Goal: Task Accomplishment & Management: Use online tool/utility

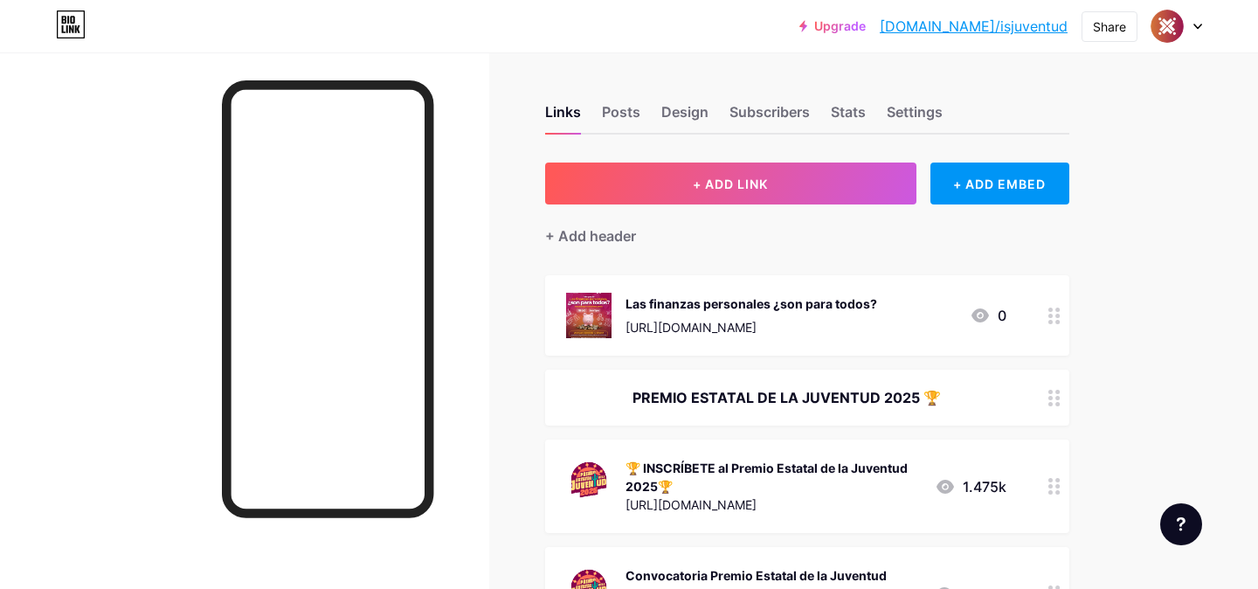
click at [684, 213] on div "+ Add header" at bounding box center [807, 225] width 524 height 43
click at [684, 205] on div "+ Add header" at bounding box center [807, 225] width 524 height 43
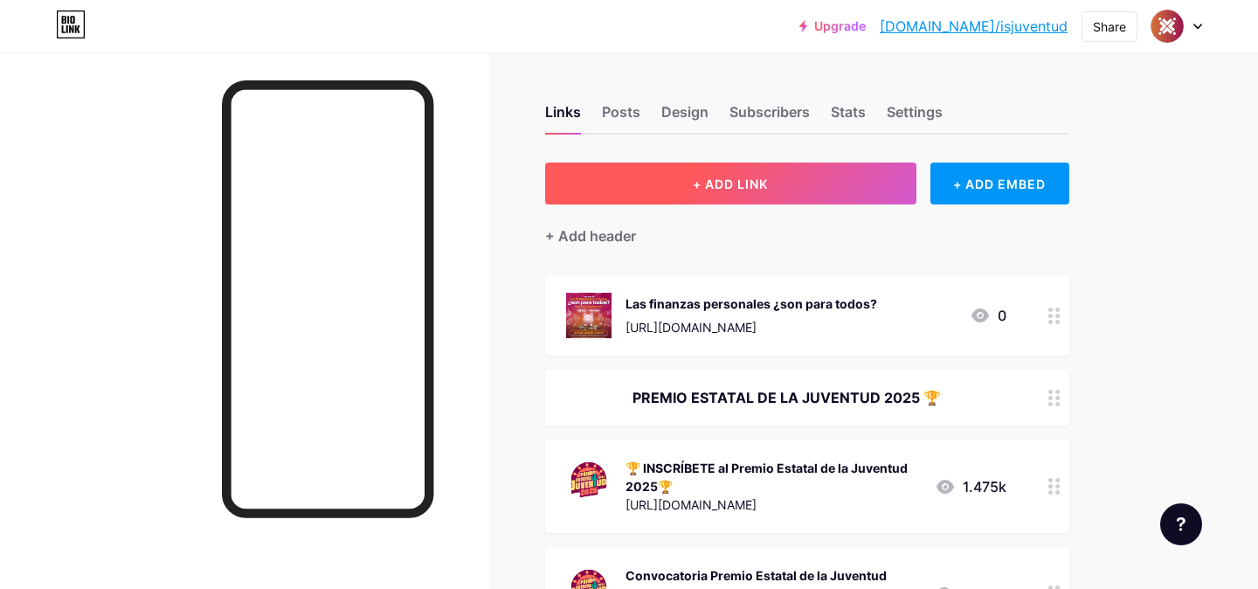
click at [684, 189] on button "+ ADD LINK" at bounding box center [730, 184] width 371 height 42
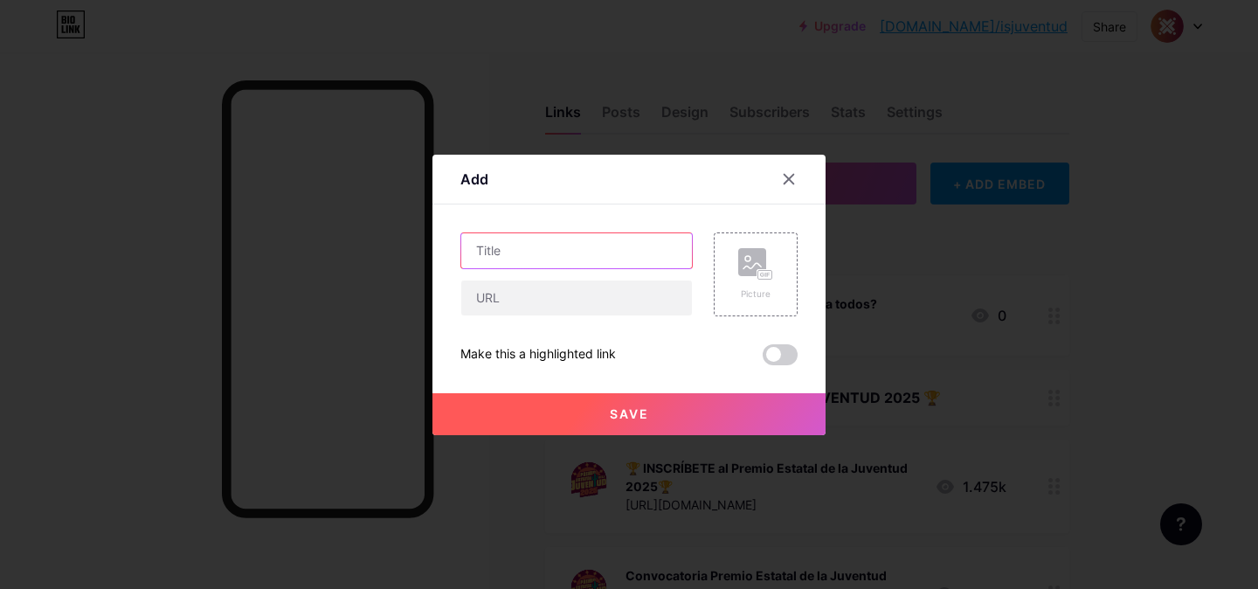
click at [586, 243] on input "text" at bounding box center [576, 250] width 231 height 35
type input "Crónicas del horror"
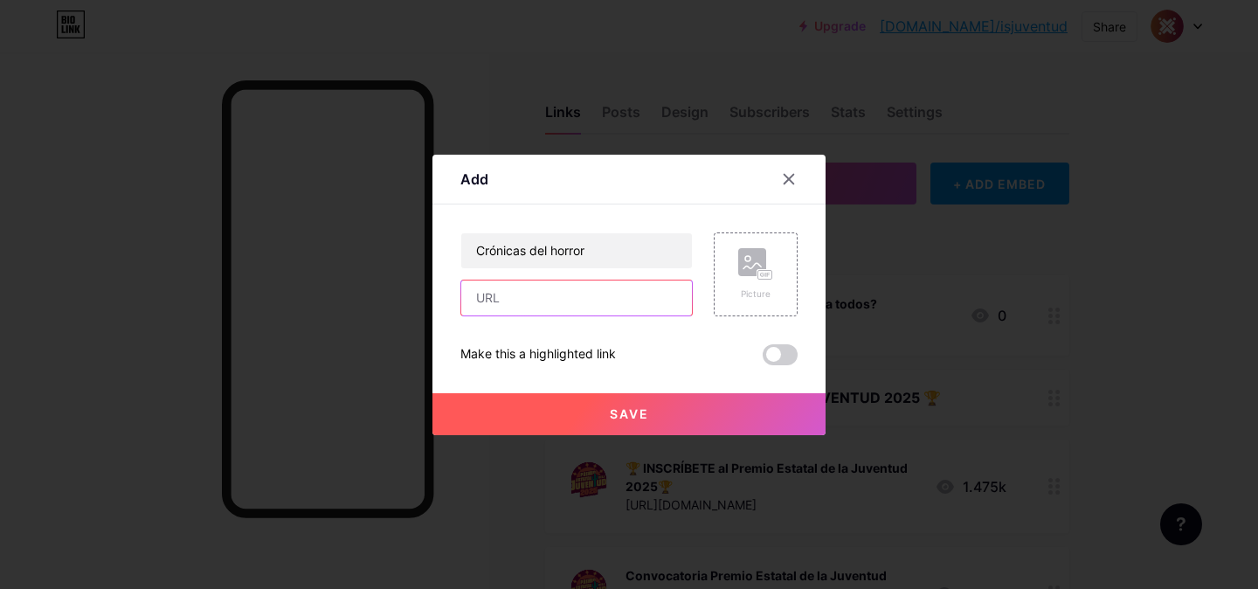
click at [515, 299] on input "text" at bounding box center [576, 298] width 231 height 35
paste input "¿Aún no sabes cómo llegar a nuestra tienda? Si vienes por el Blvd. [PERSON_NAME…"
type input "¿Aún no sabes cómo llegar a nuestra tienda? Si vienes por el Blvd. [PERSON_NAME…"
drag, startPoint x: 681, startPoint y: 297, endPoint x: 433, endPoint y: 288, distance: 247.5
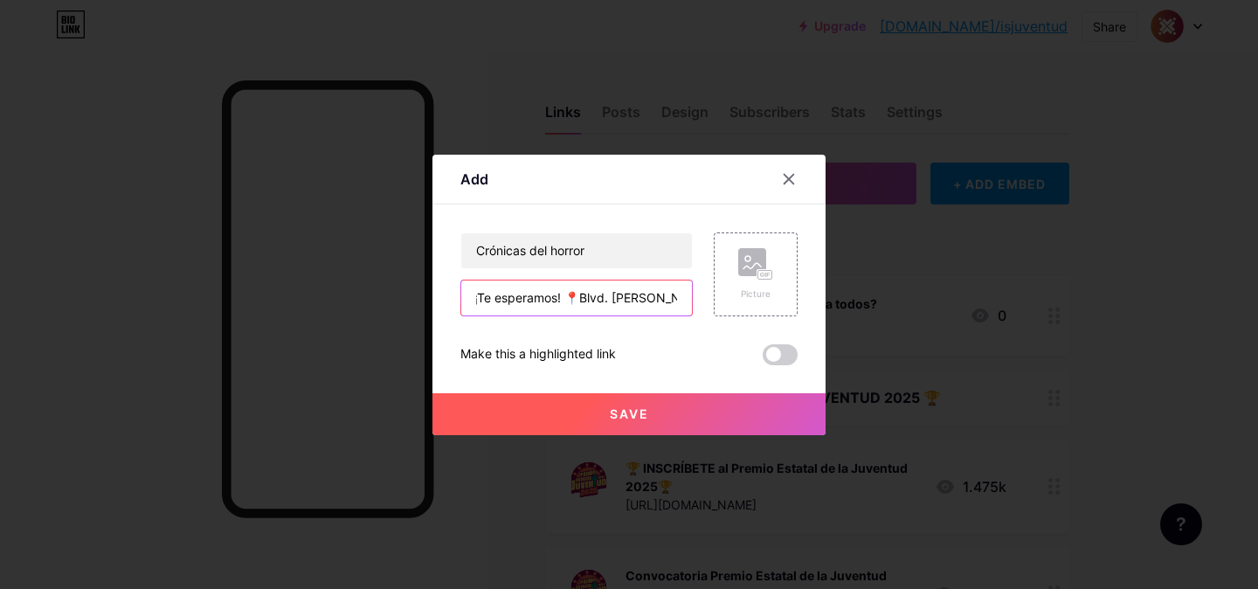
click at [433, 288] on div "Add Content YouTube Play YouTube video without leaving your page. ADD Vimeo Pla…" at bounding box center [629, 295] width 393 height 281
paste input "¿Aún no sabes cómo llegar a nuestra tienda? Si vienes por el Blvd. [PERSON_NAME…"
type input "¿Aún no sabes cómo llegar a nuestra tienda? Si vienes por el Blvd. [PERSON_NAME…"
drag, startPoint x: 674, startPoint y: 294, endPoint x: 322, endPoint y: 267, distance: 353.2
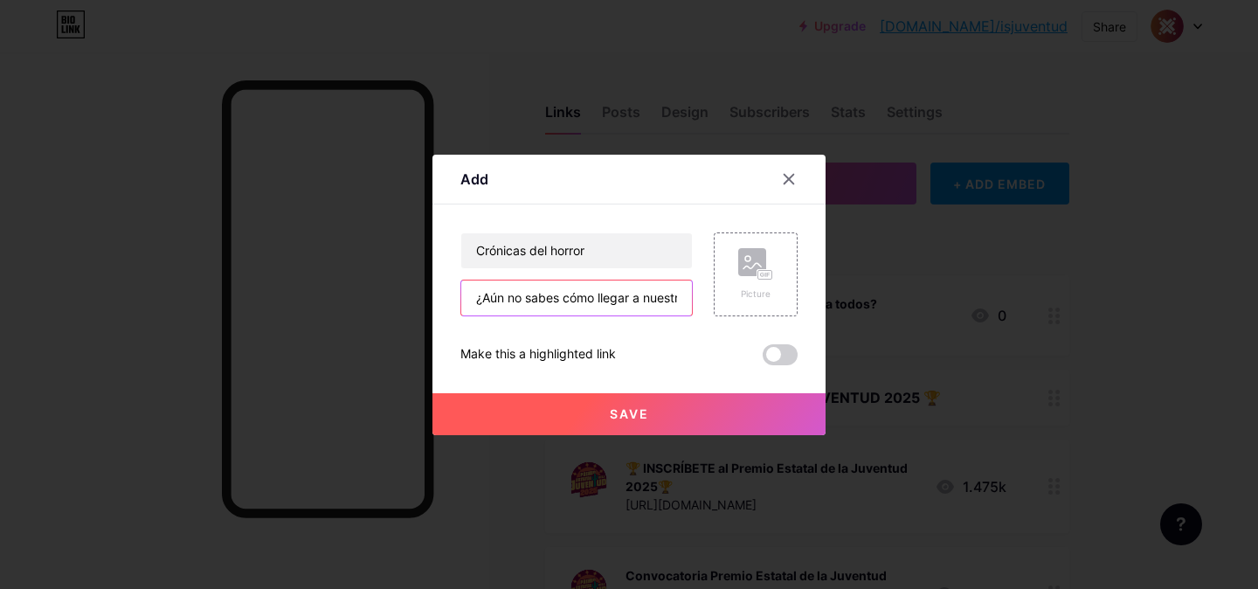
click at [322, 267] on div "Add Content YouTube Play YouTube video without leaving your page. ADD Vimeo Pla…" at bounding box center [629, 294] width 1258 height 589
paste input "[URL][DOMAIN_NAME]"
type input "[URL][DOMAIN_NAME]"
click at [746, 276] on icon at bounding box center [755, 264] width 35 height 32
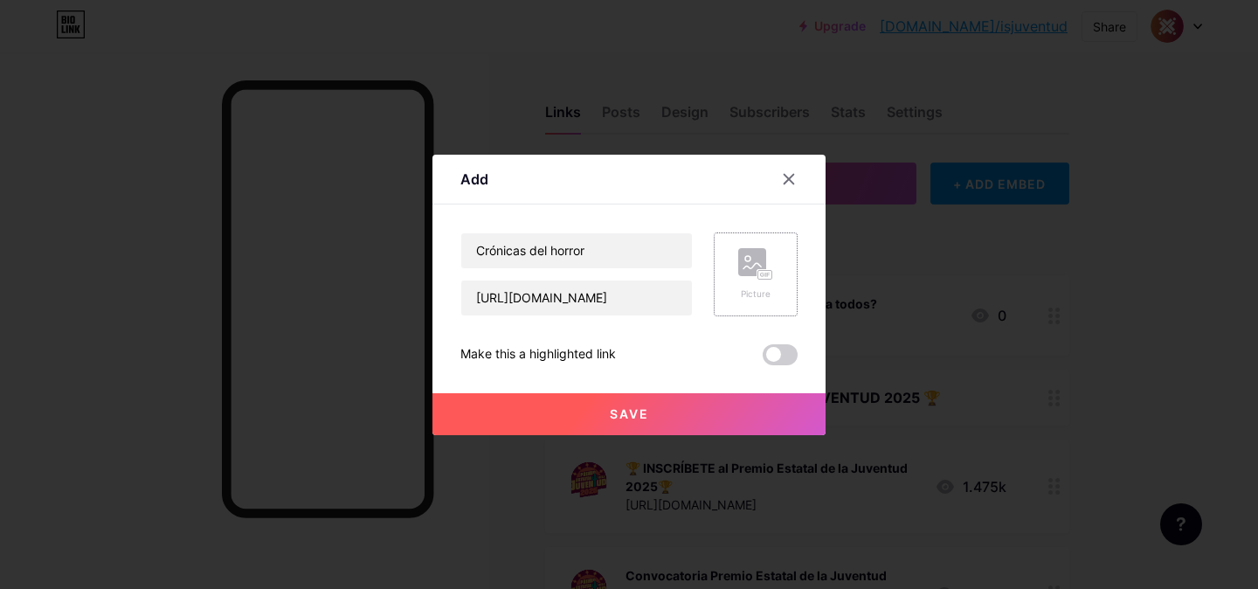
scroll to position [0, 0]
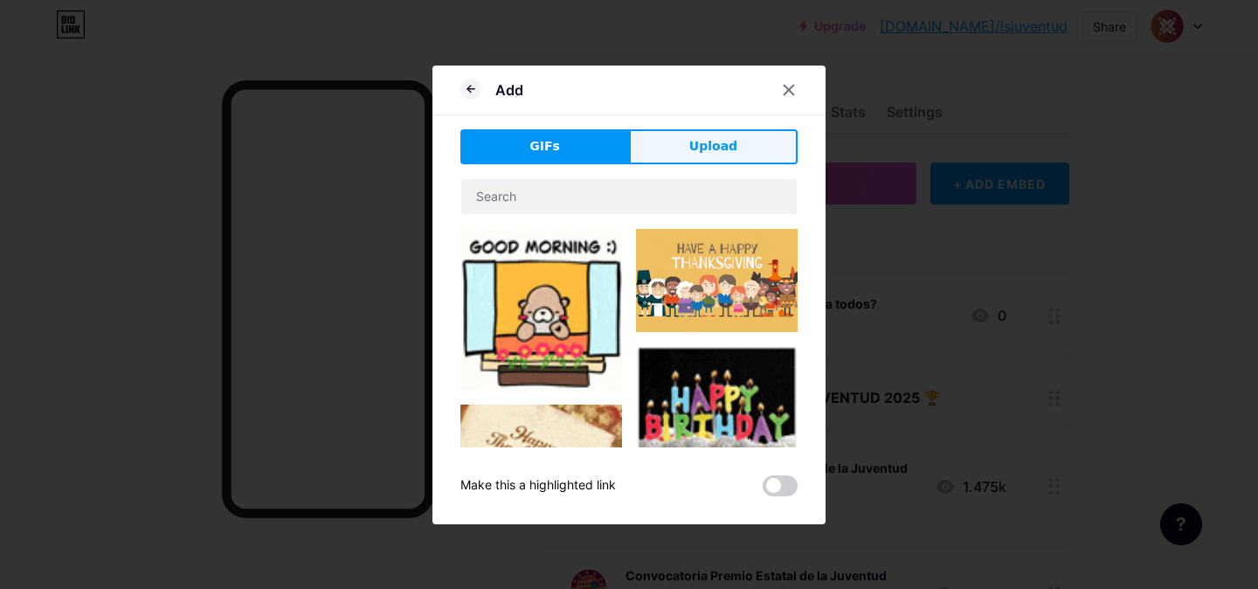
click at [712, 146] on span "Upload" at bounding box center [714, 146] width 48 height 18
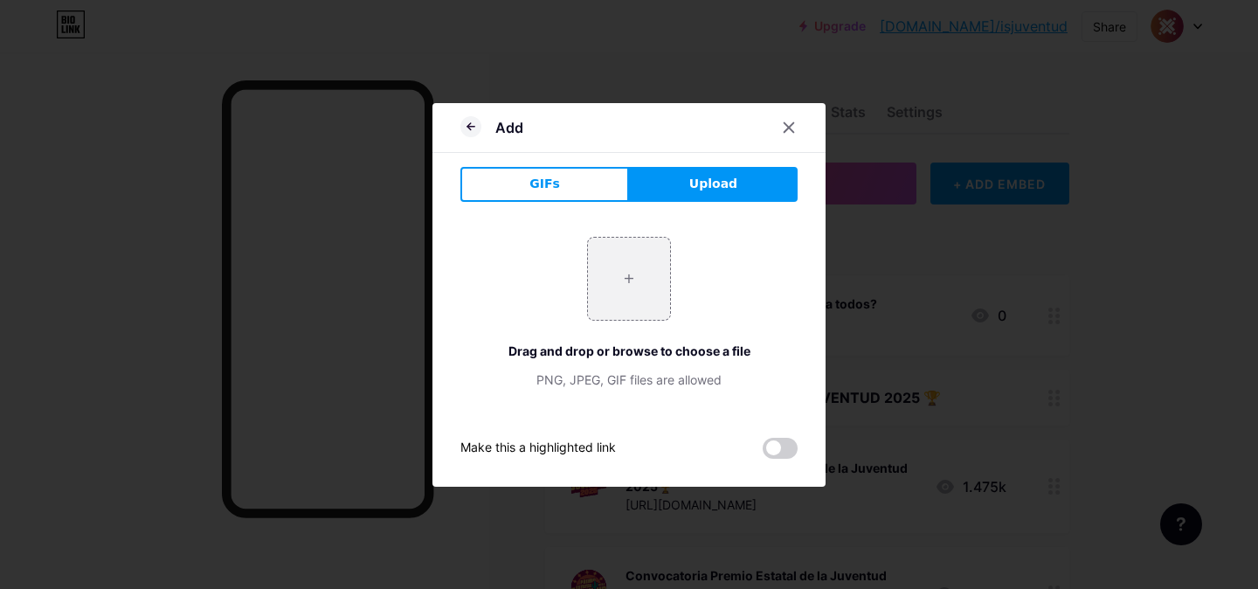
click at [586, 316] on div "+ Drag and drop or browse to choose a file PNG, JPEG, GIF files are allowed" at bounding box center [629, 313] width 337 height 152
click at [628, 282] on input "file" at bounding box center [629, 279] width 82 height 82
type input "C:\fakepath\crónica del horror.jpeg"
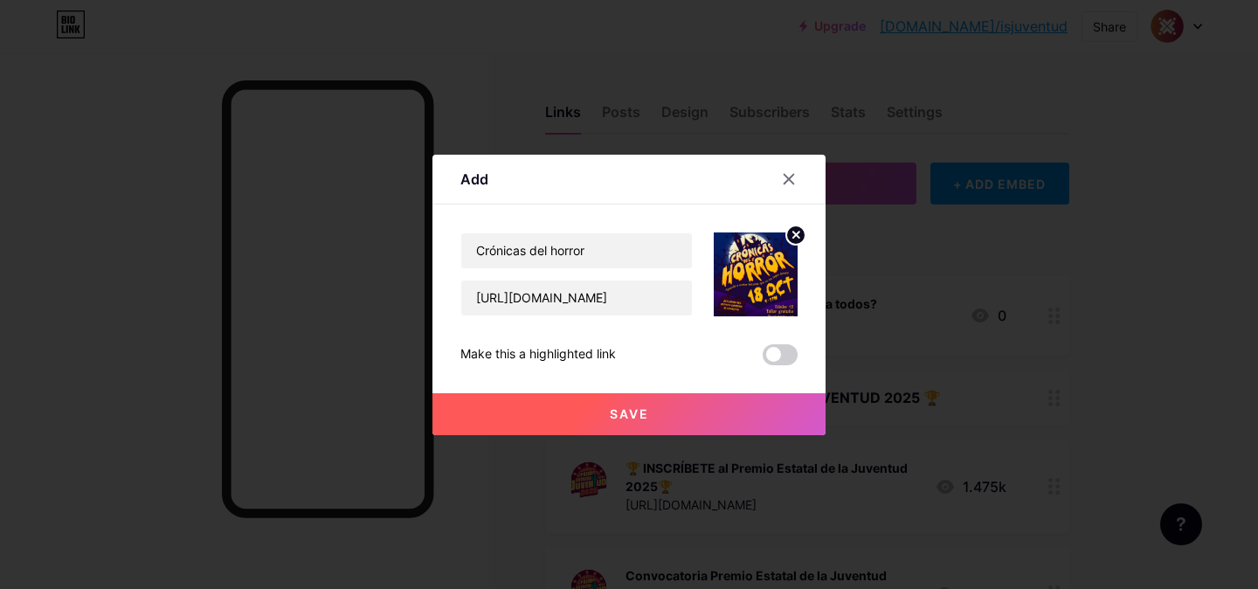
click at [782, 359] on span at bounding box center [780, 354] width 35 height 21
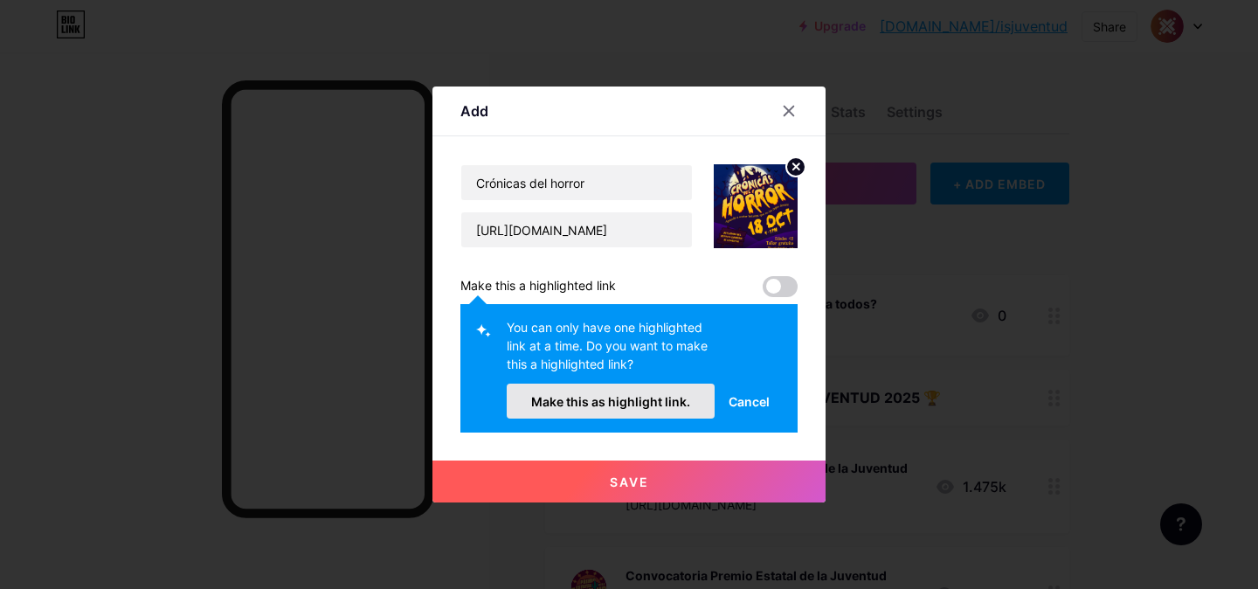
click at [668, 411] on button "Make this as highlight link." at bounding box center [611, 401] width 208 height 35
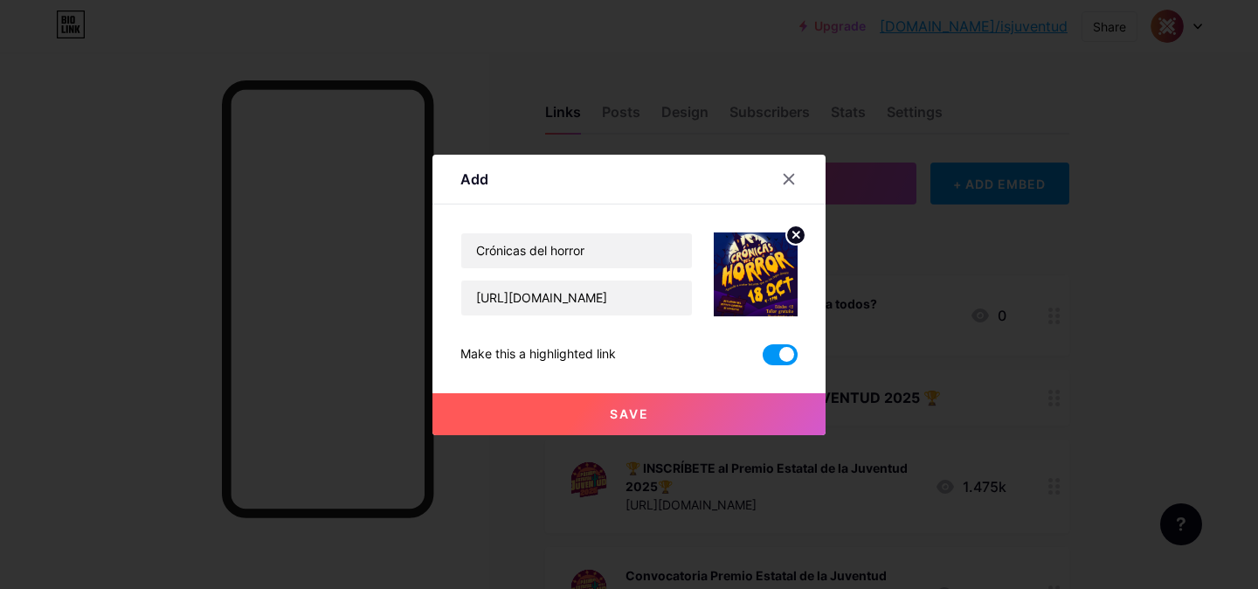
click at [672, 419] on button "Save" at bounding box center [629, 414] width 393 height 42
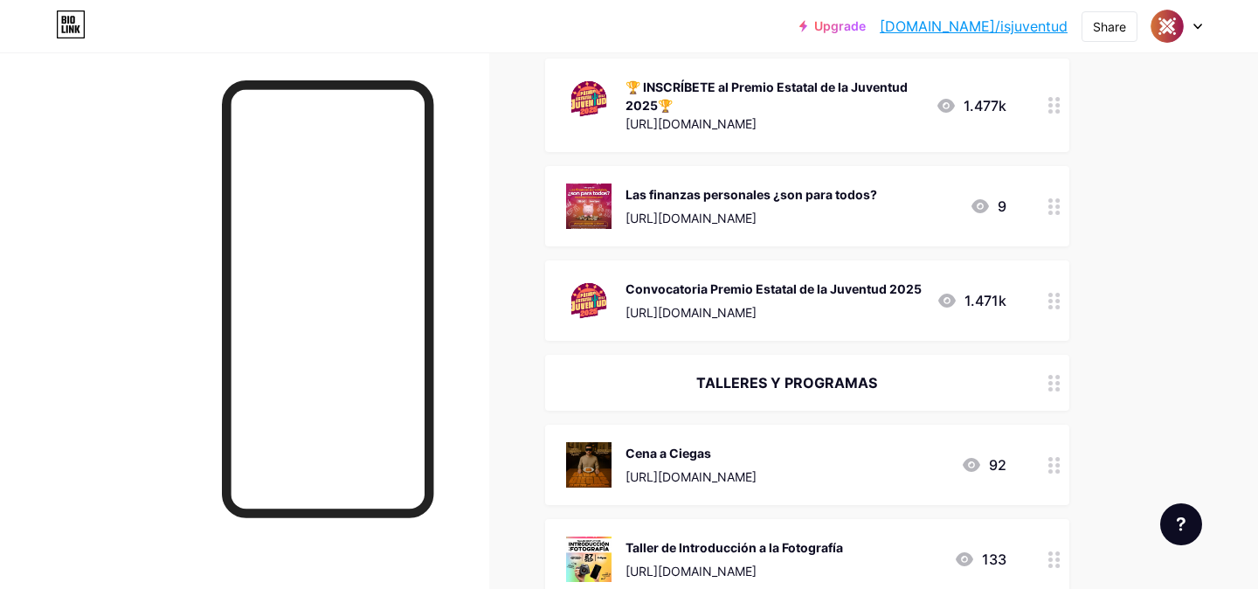
scroll to position [391, 0]
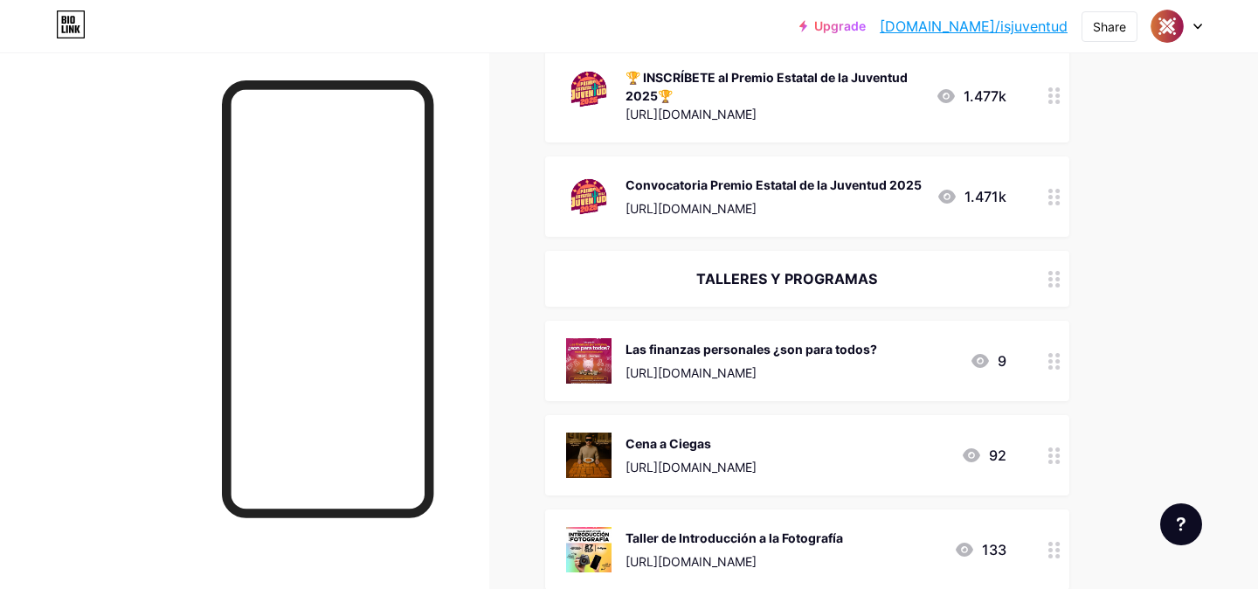
click at [977, 448] on icon at bounding box center [971, 455] width 21 height 21
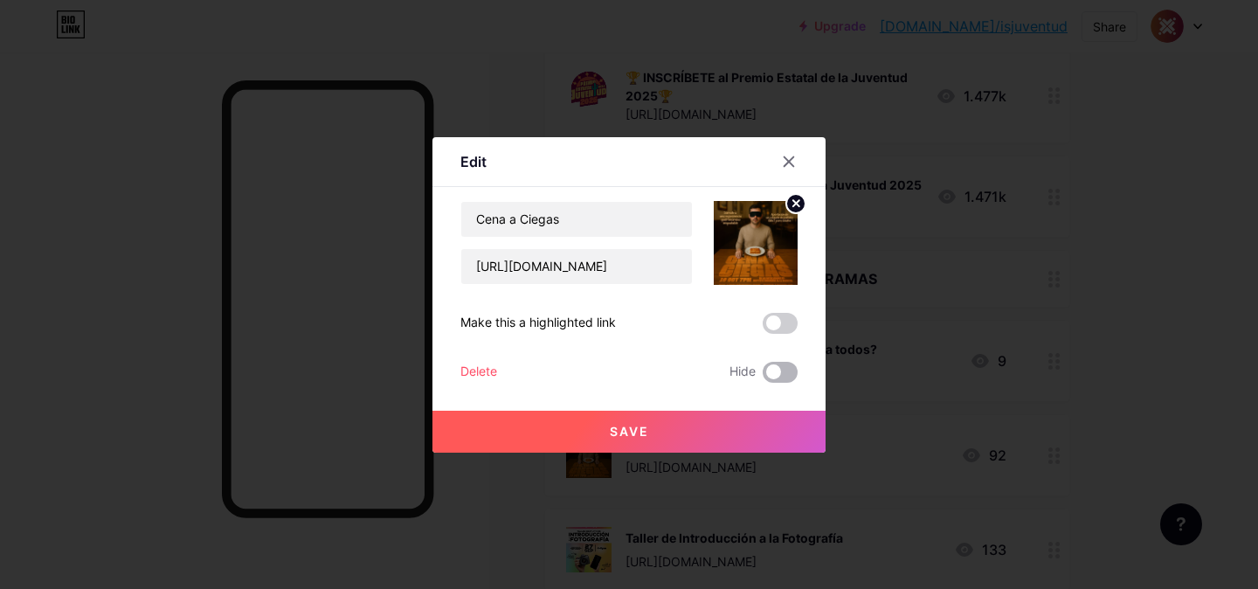
click at [779, 370] on span at bounding box center [780, 372] width 35 height 21
click at [763, 377] on input "checkbox" at bounding box center [763, 377] width 0 height 0
click at [714, 445] on button "Save" at bounding box center [629, 432] width 393 height 42
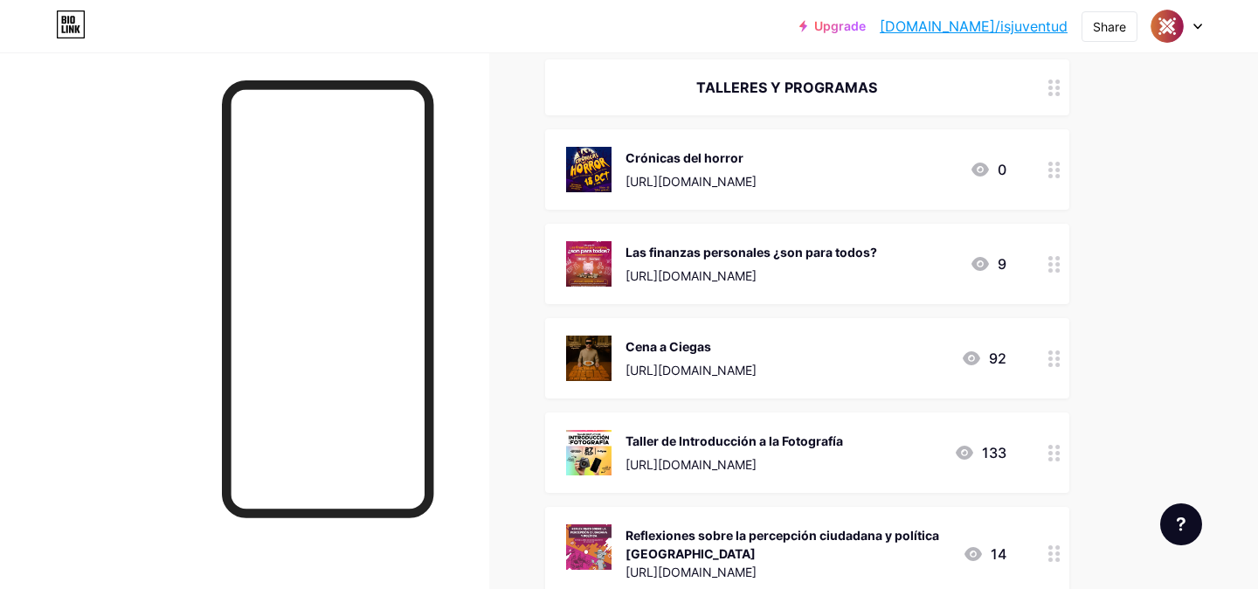
scroll to position [524, 0]
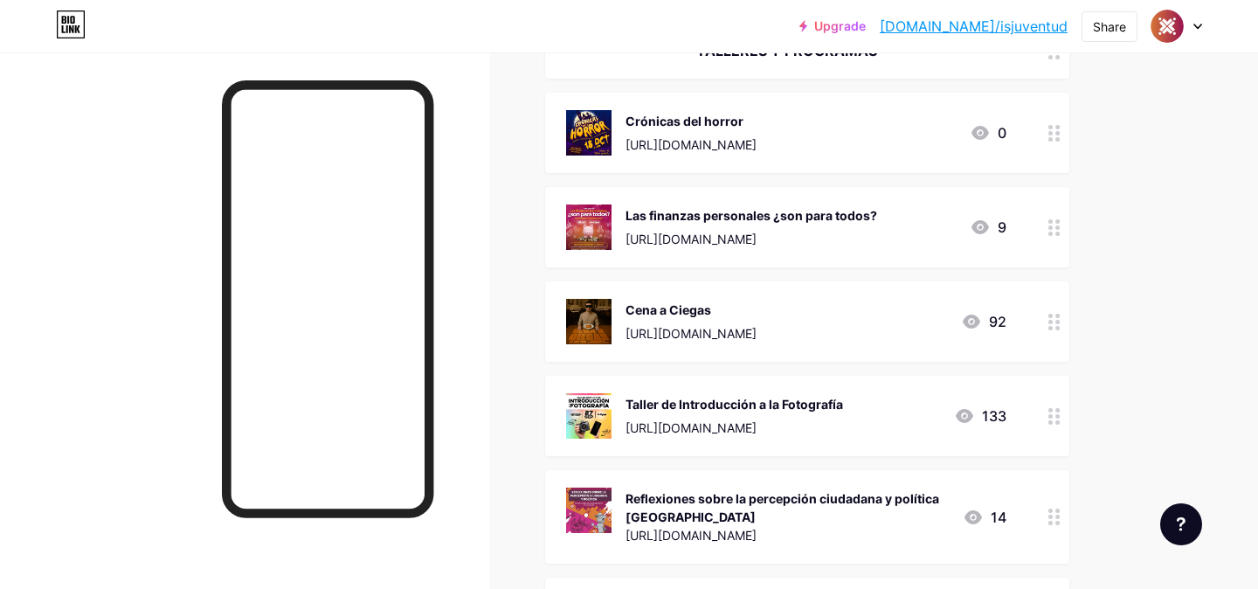
click at [961, 419] on icon at bounding box center [964, 416] width 17 height 14
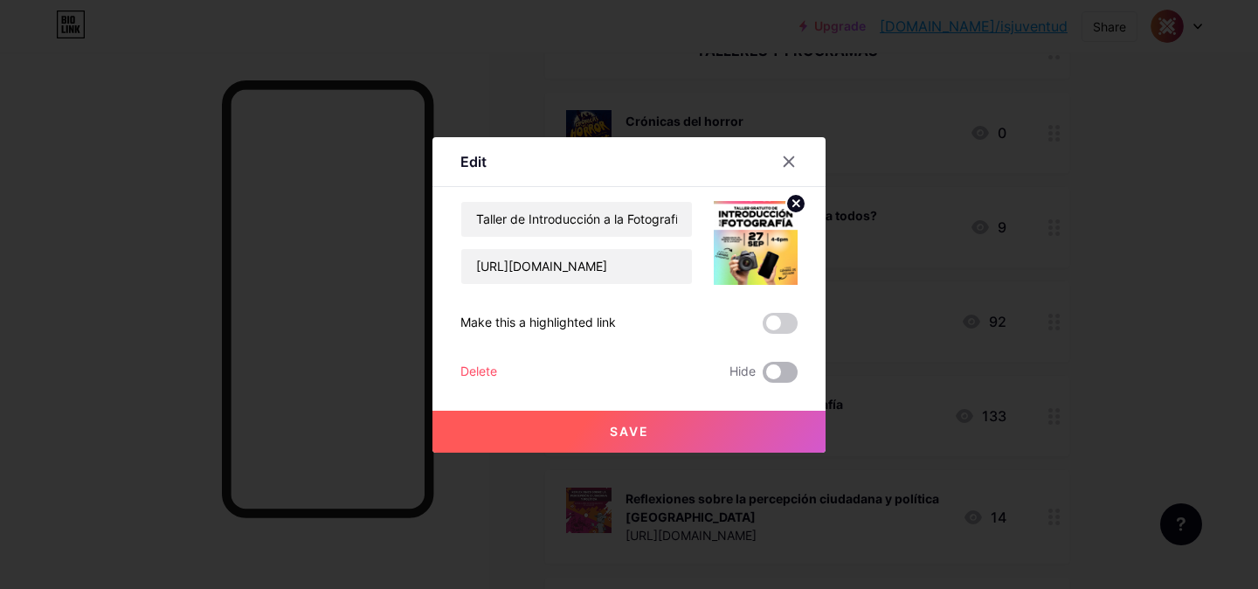
click at [763, 373] on span at bounding box center [780, 372] width 35 height 21
click at [763, 377] on input "checkbox" at bounding box center [763, 377] width 0 height 0
click at [772, 418] on button "Save" at bounding box center [629, 432] width 393 height 42
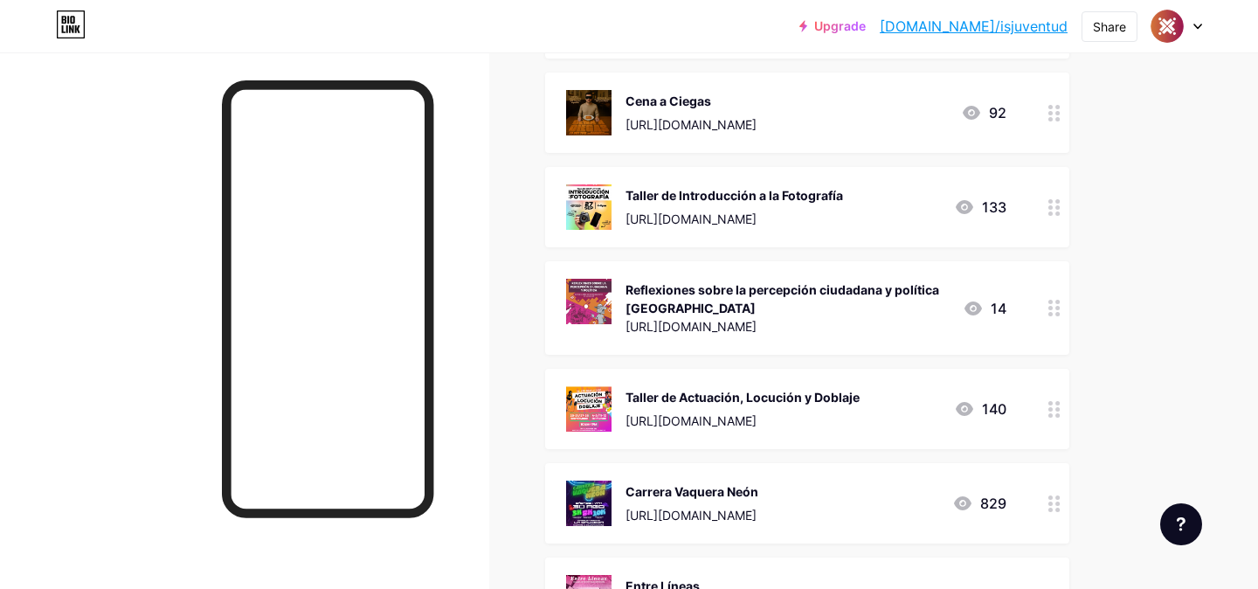
scroll to position [759, 0]
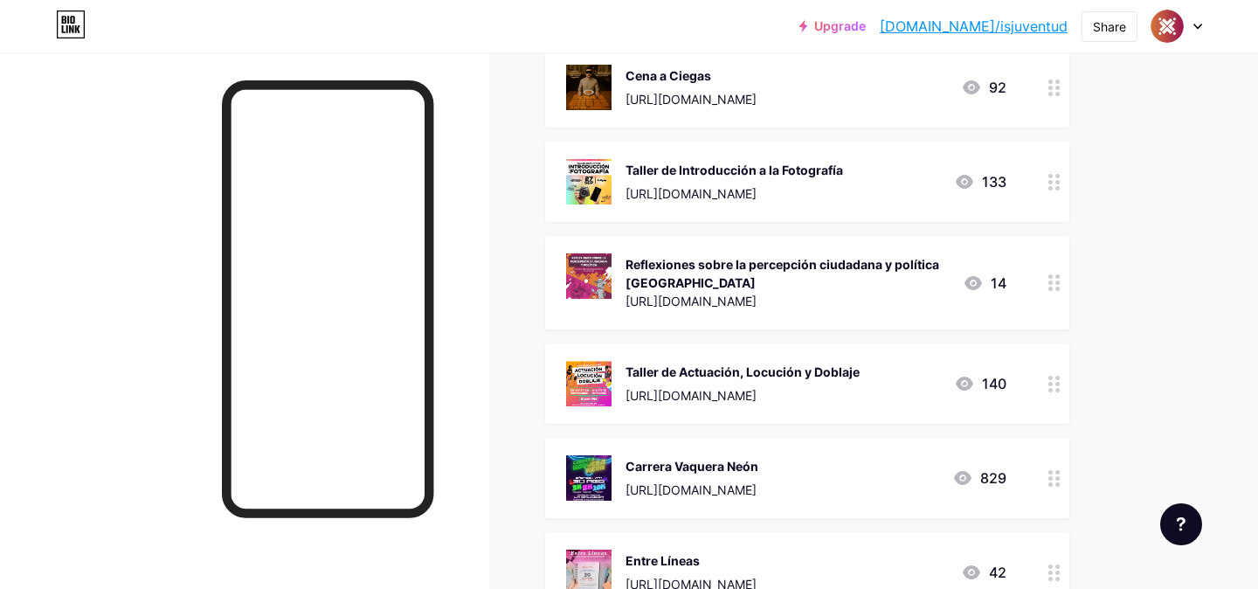
click at [1000, 379] on div "140" at bounding box center [980, 383] width 52 height 21
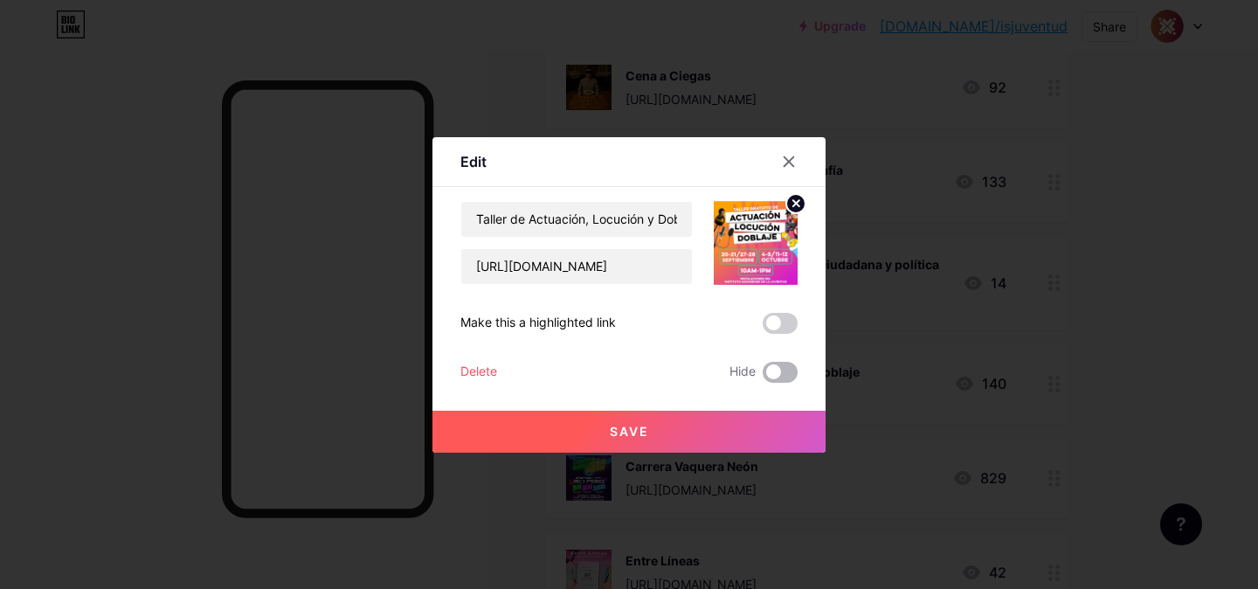
click at [773, 376] on span at bounding box center [780, 372] width 35 height 21
click at [763, 377] on input "checkbox" at bounding box center [763, 377] width 0 height 0
click at [734, 412] on button "Save" at bounding box center [629, 432] width 393 height 42
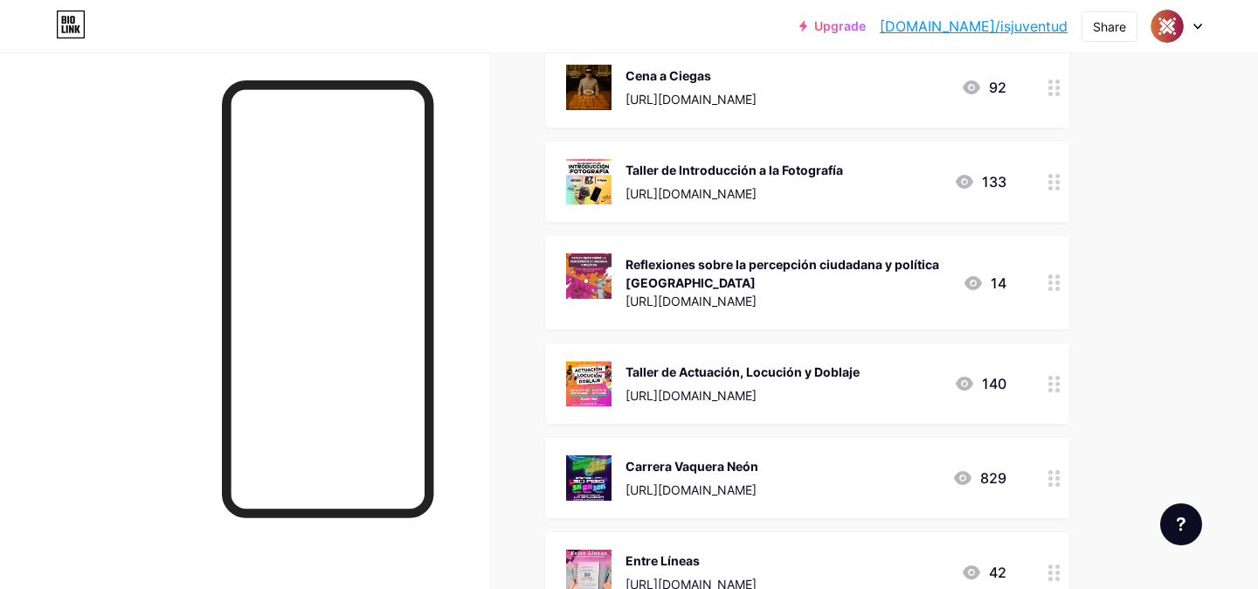
click at [966, 468] on icon at bounding box center [963, 478] width 21 height 21
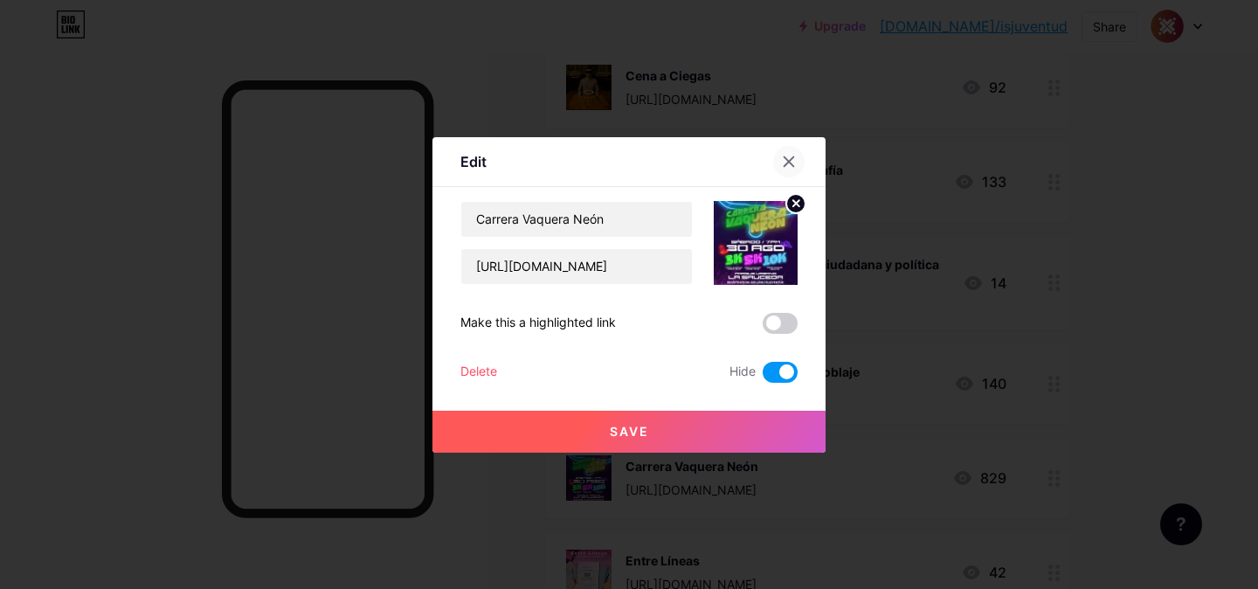
click at [800, 156] on div at bounding box center [788, 161] width 31 height 31
